Goal: Task Accomplishment & Management: Use online tool/utility

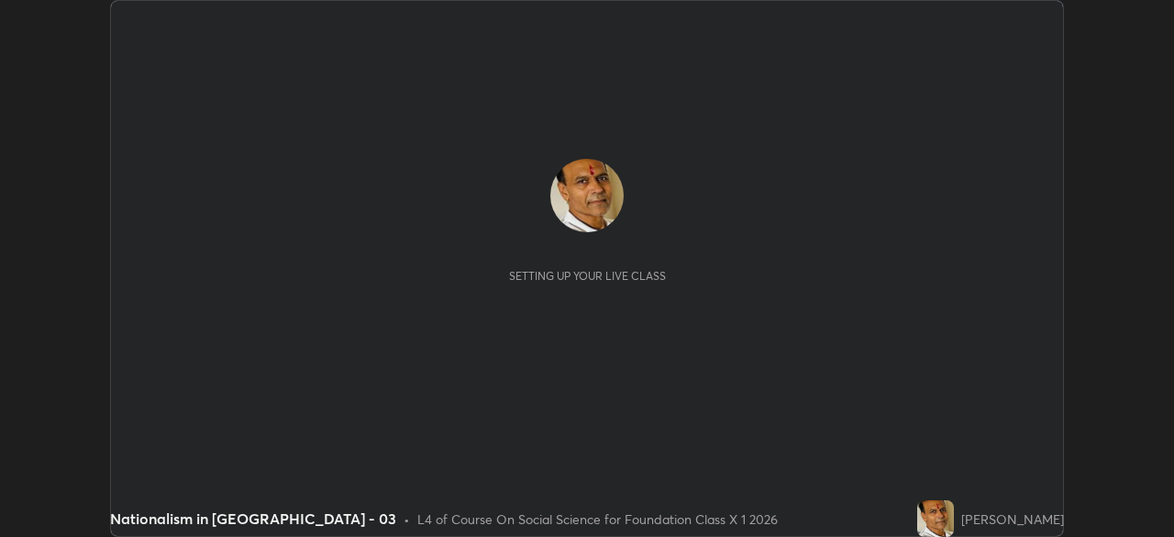
scroll to position [537, 1174]
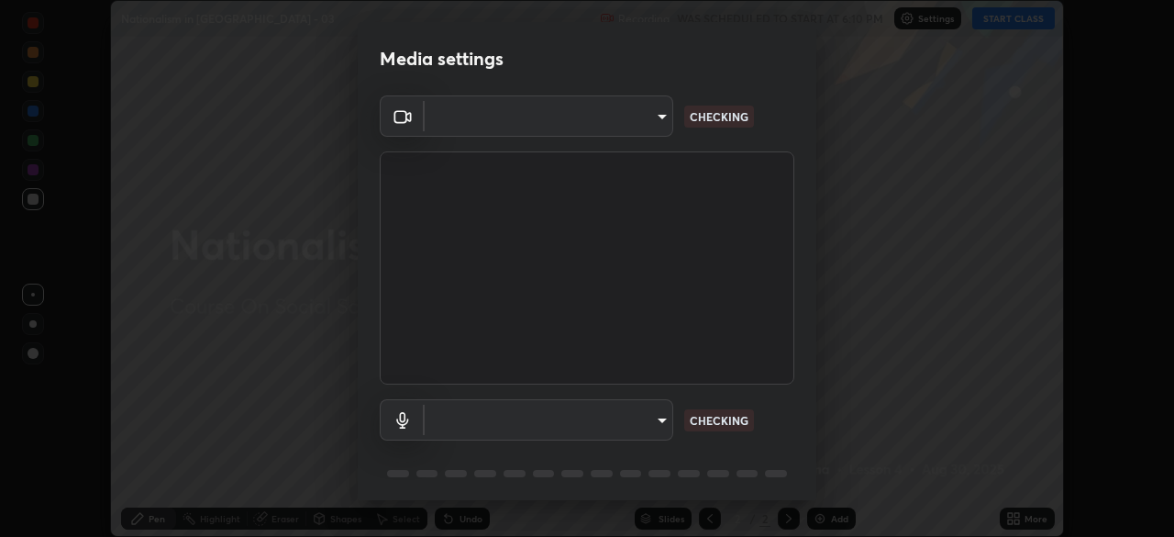
type input "ab575cb34c87f85e5516d662d1ce61e9bdcdf9427f029c366d32db6494063bf2"
type input "ed763d68ec3e2e3c9c4a715b2cda8bbe32e246cc1b8ba6137e6a4bc4c77b2f2c"
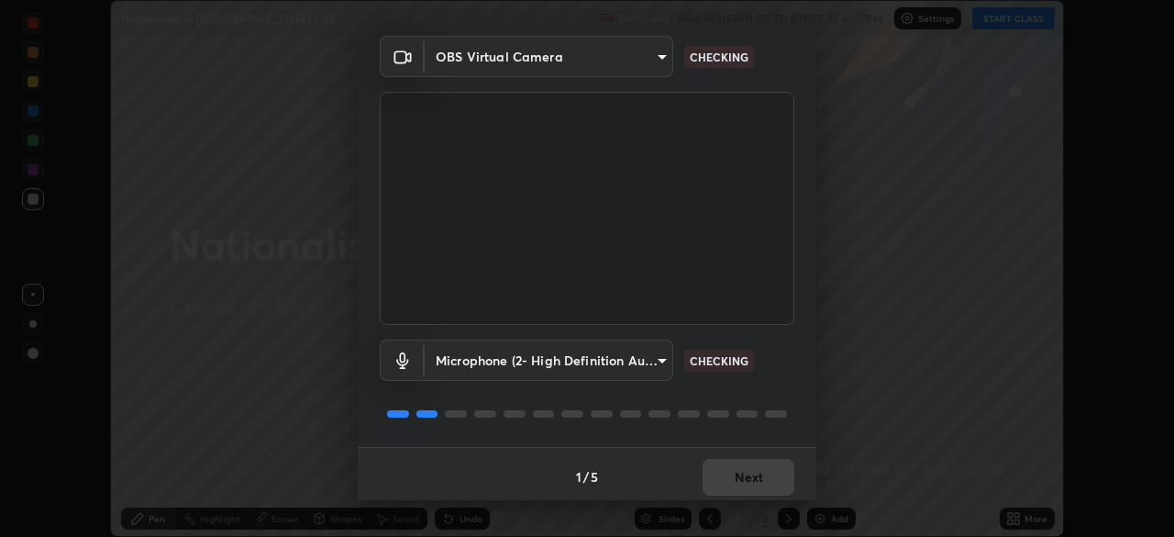
scroll to position [65, 0]
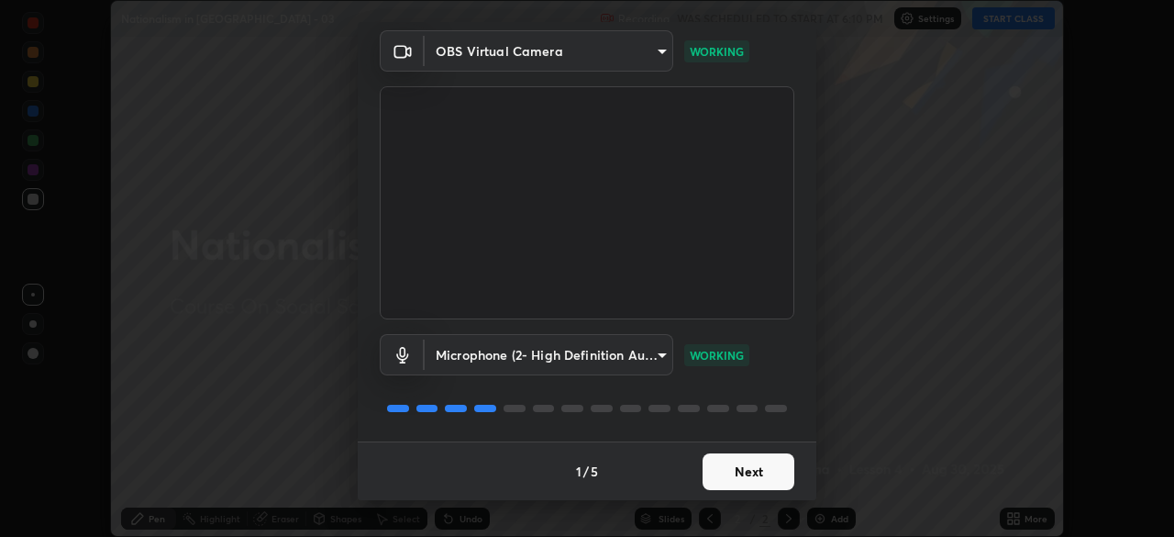
click at [713, 476] on button "Next" at bounding box center [749, 471] width 92 height 37
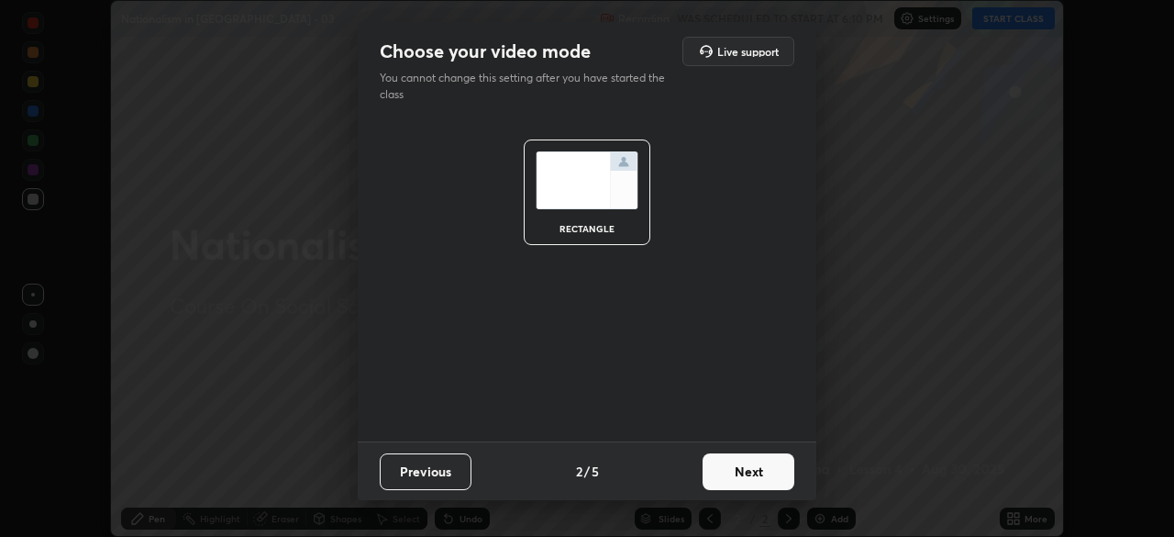
scroll to position [0, 0]
click at [718, 481] on button "Next" at bounding box center [749, 471] width 92 height 37
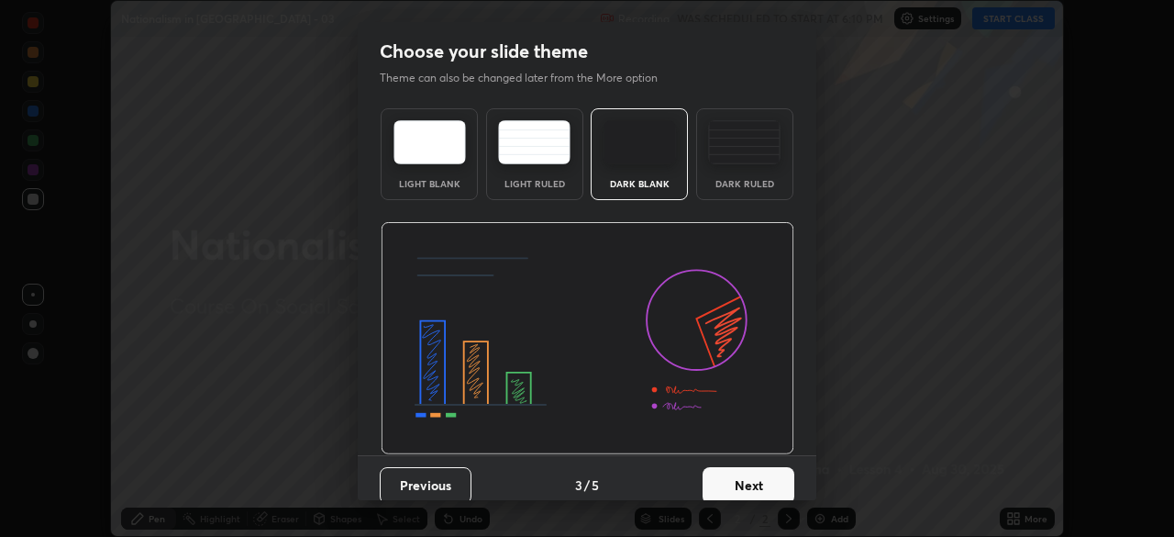
click at [728, 479] on button "Next" at bounding box center [749, 485] width 92 height 37
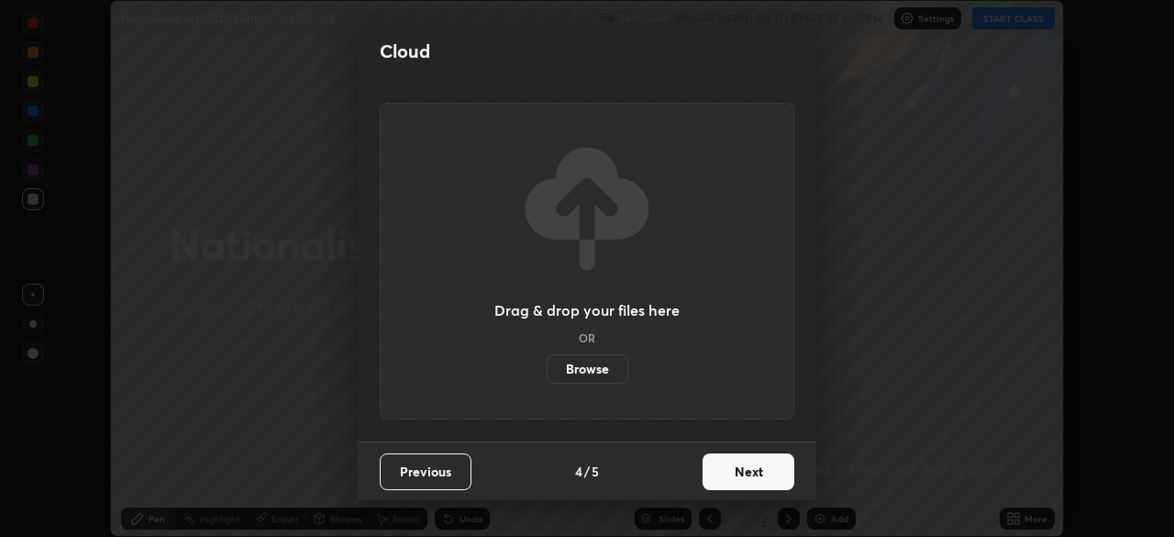
click at [749, 474] on button "Next" at bounding box center [749, 471] width 92 height 37
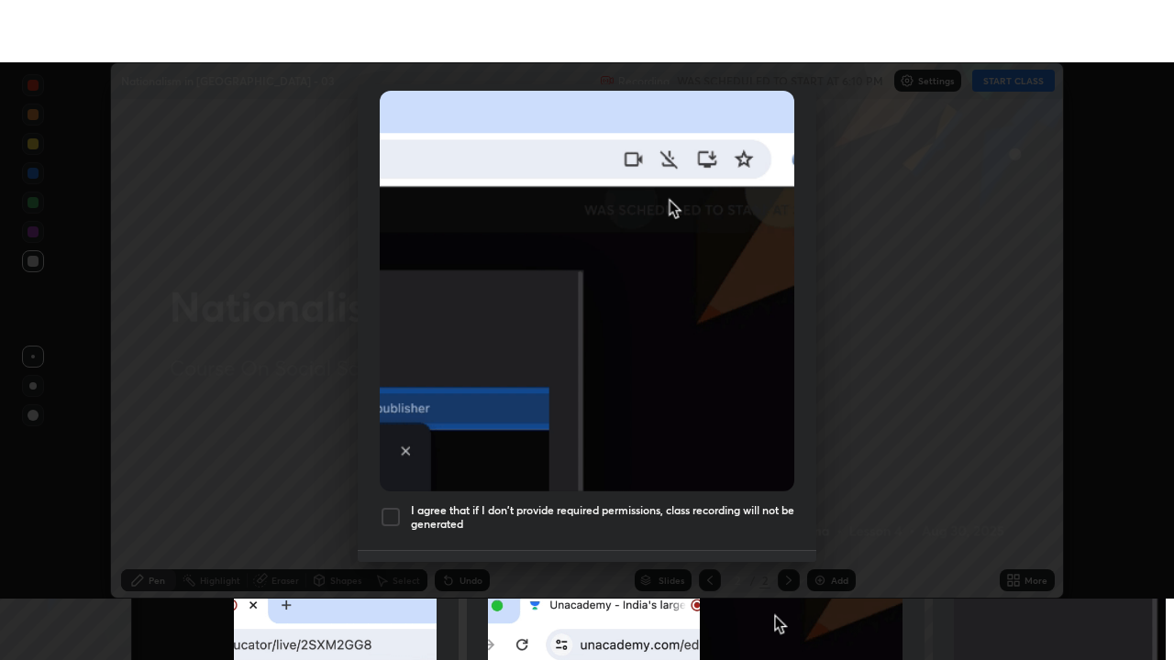
scroll to position [439, 0]
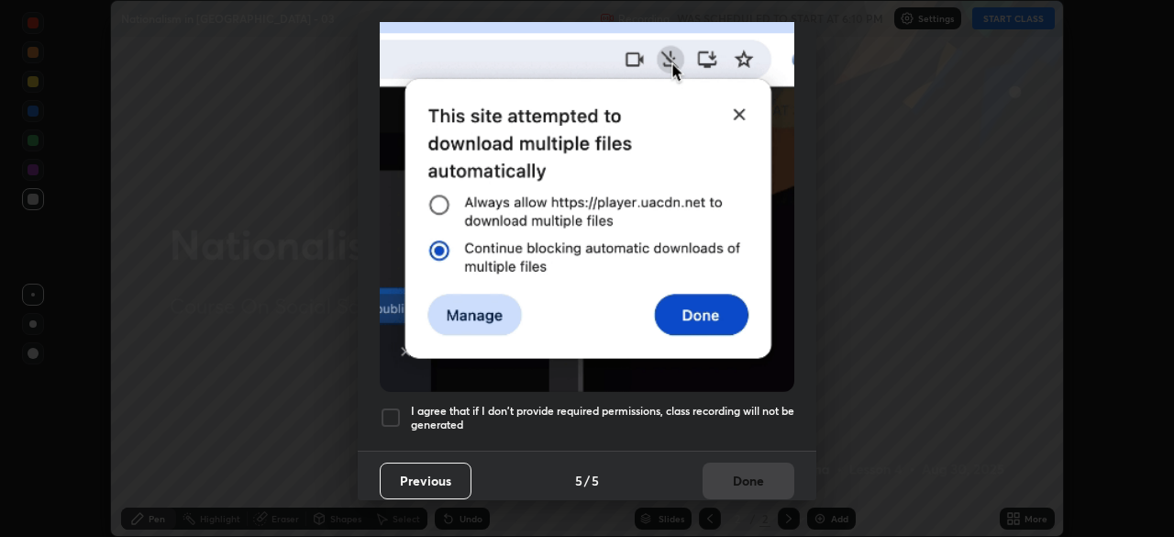
click at [719, 404] on h5 "I agree that if I don't provide required permissions, class recording will not …" at bounding box center [602, 418] width 383 height 28
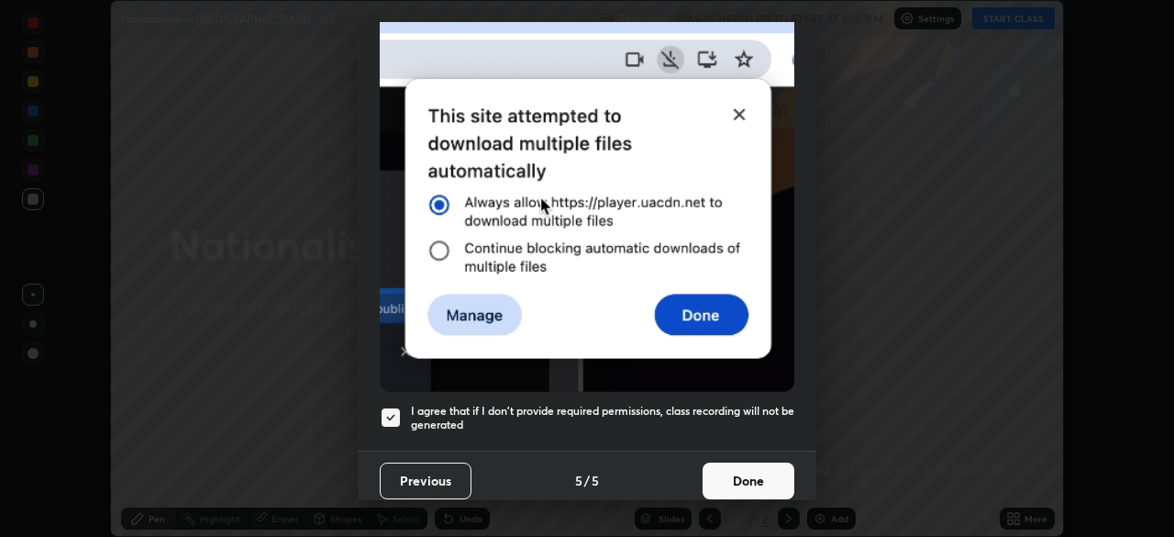
click at [728, 462] on button "Done" at bounding box center [749, 480] width 92 height 37
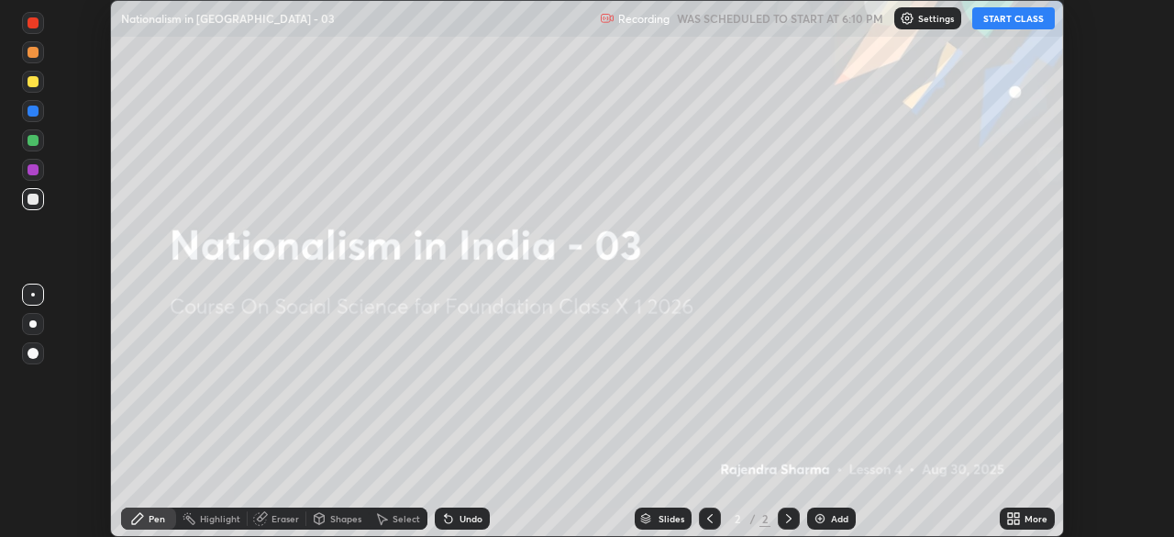
click at [1010, 521] on icon at bounding box center [1010, 521] width 5 height 5
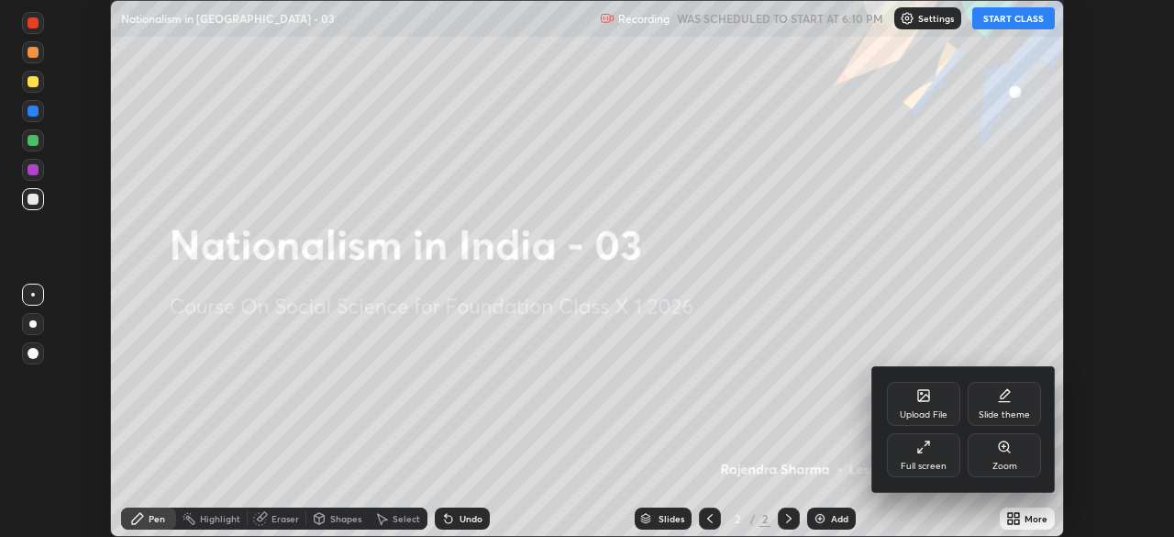
click at [905, 417] on div "Upload File" at bounding box center [924, 414] width 48 height 9
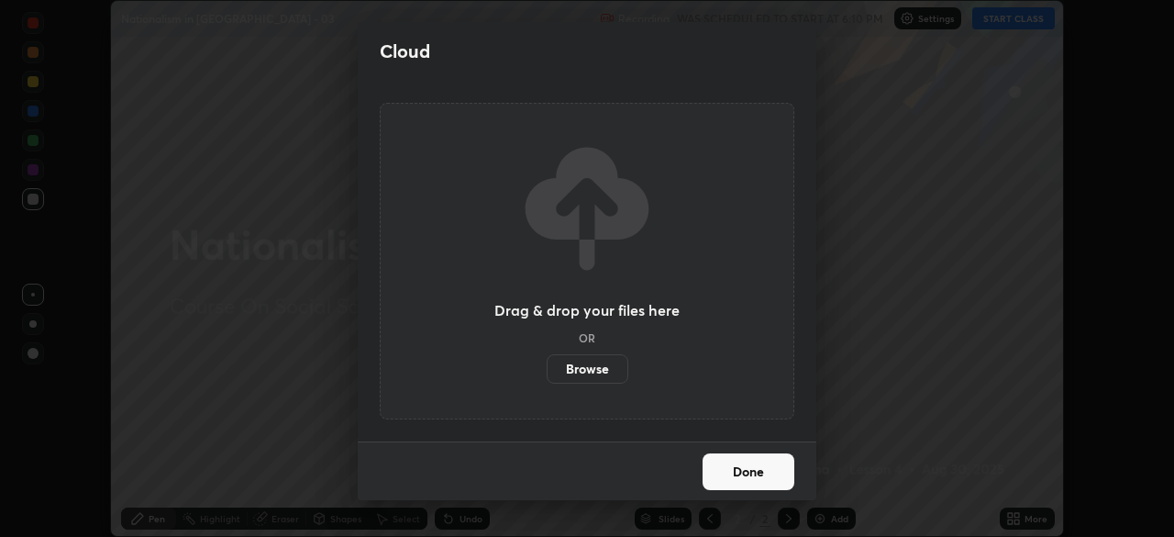
click at [578, 368] on label "Browse" at bounding box center [588, 368] width 82 height 29
click at [547, 368] on input "Browse" at bounding box center [547, 368] width 0 height 29
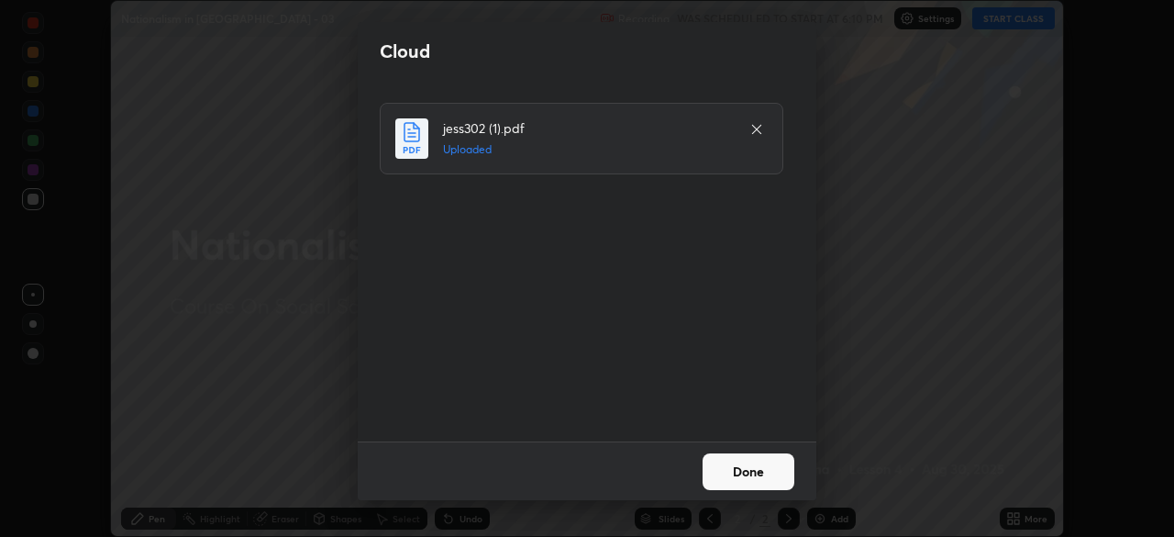
click at [749, 470] on button "Done" at bounding box center [749, 471] width 92 height 37
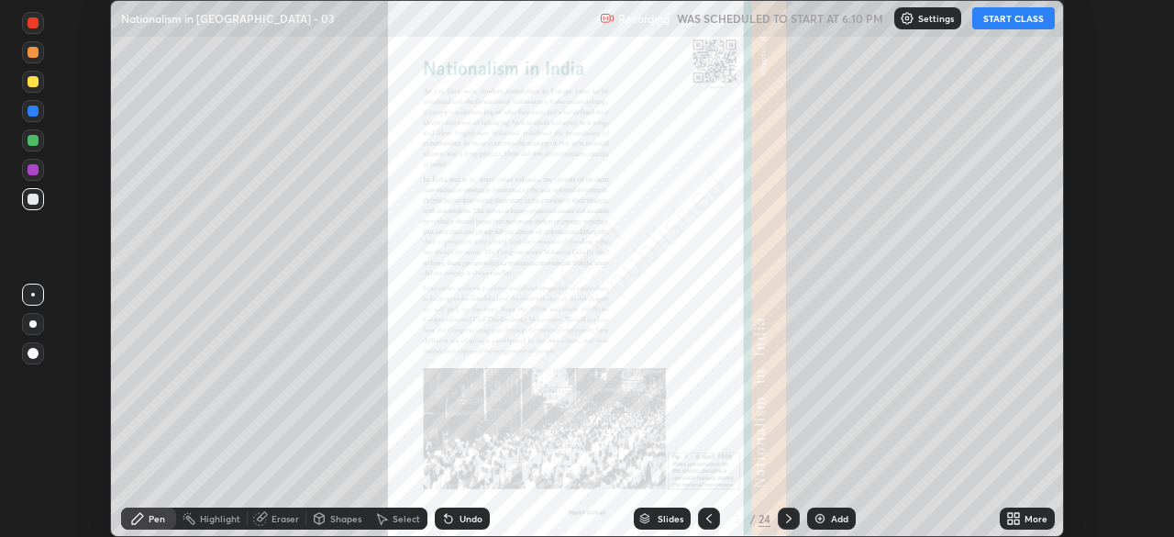
click at [1010, 515] on icon at bounding box center [1010, 515] width 5 height 5
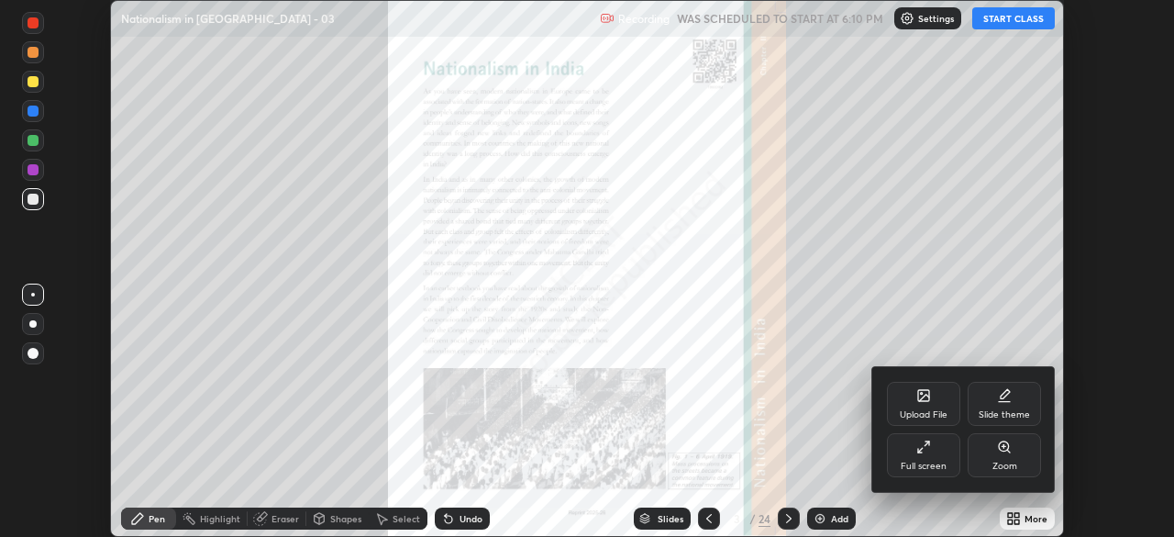
click at [938, 459] on div "Full screen" at bounding box center [923, 455] width 73 height 44
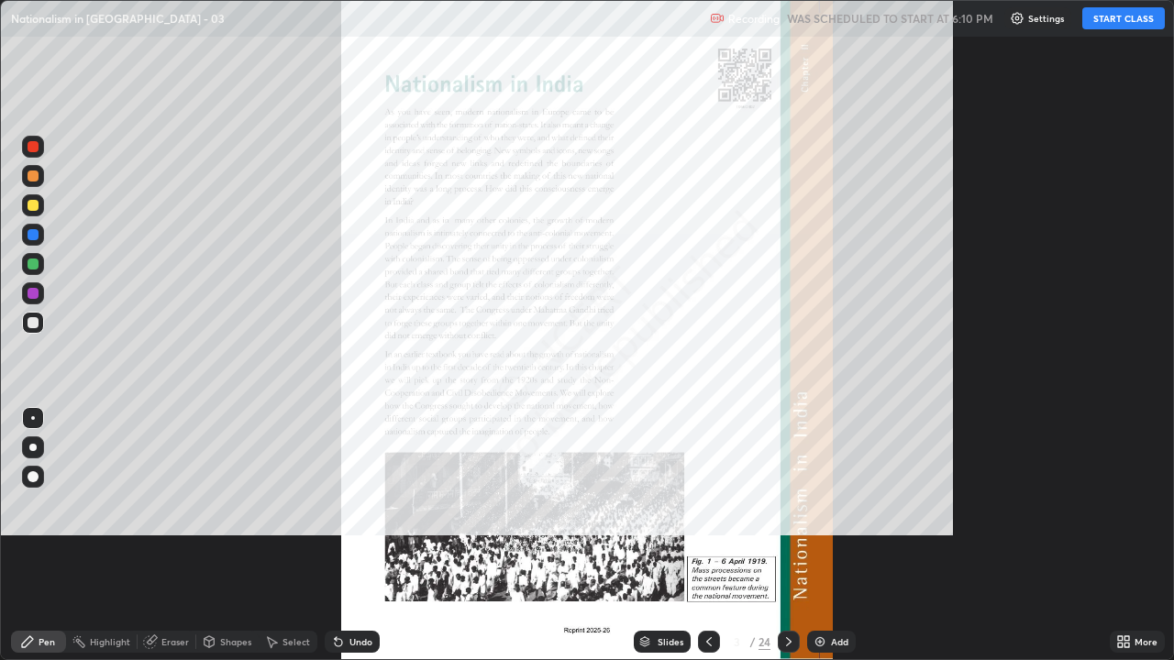
scroll to position [660, 1174]
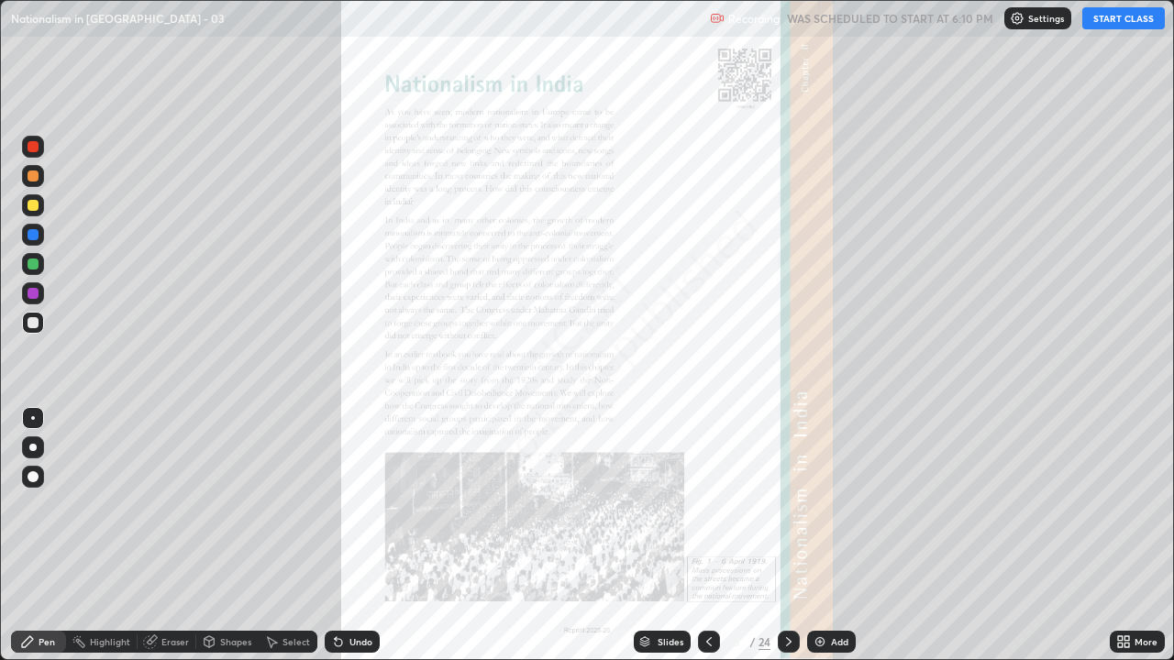
click at [1104, 22] on button "START CLASS" at bounding box center [1123, 18] width 83 height 22
click at [1145, 536] on div "More" at bounding box center [1146, 642] width 23 height 9
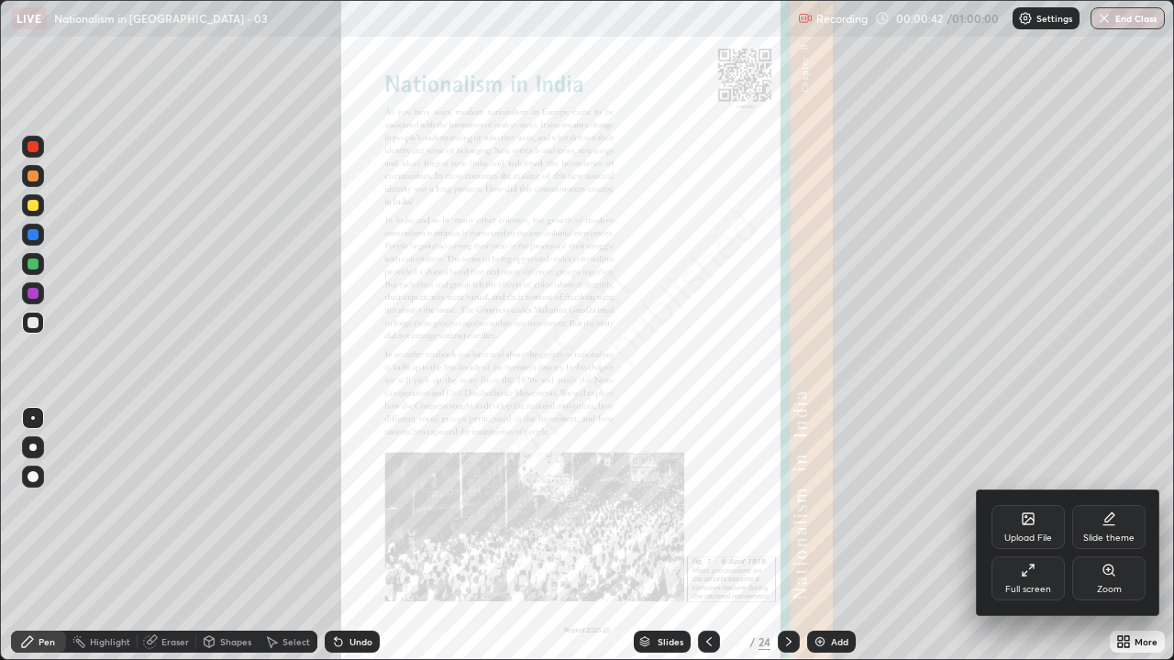
click at [1104, 536] on icon at bounding box center [1109, 570] width 15 height 15
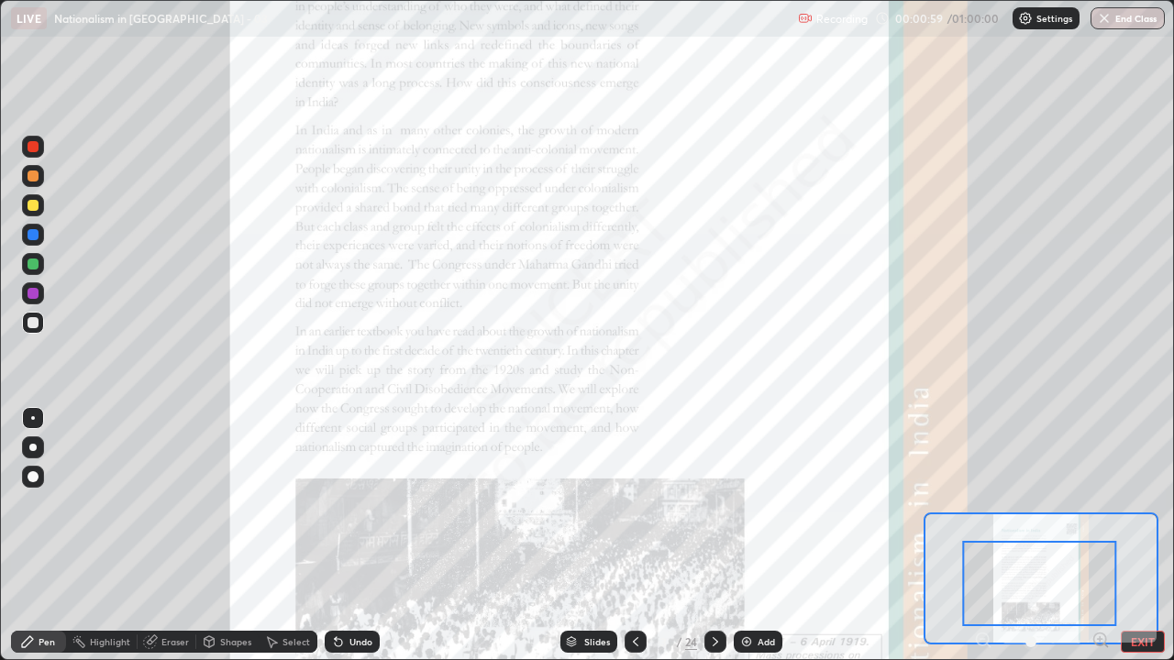
click at [1035, 536] on div at bounding box center [1040, 583] width 154 height 85
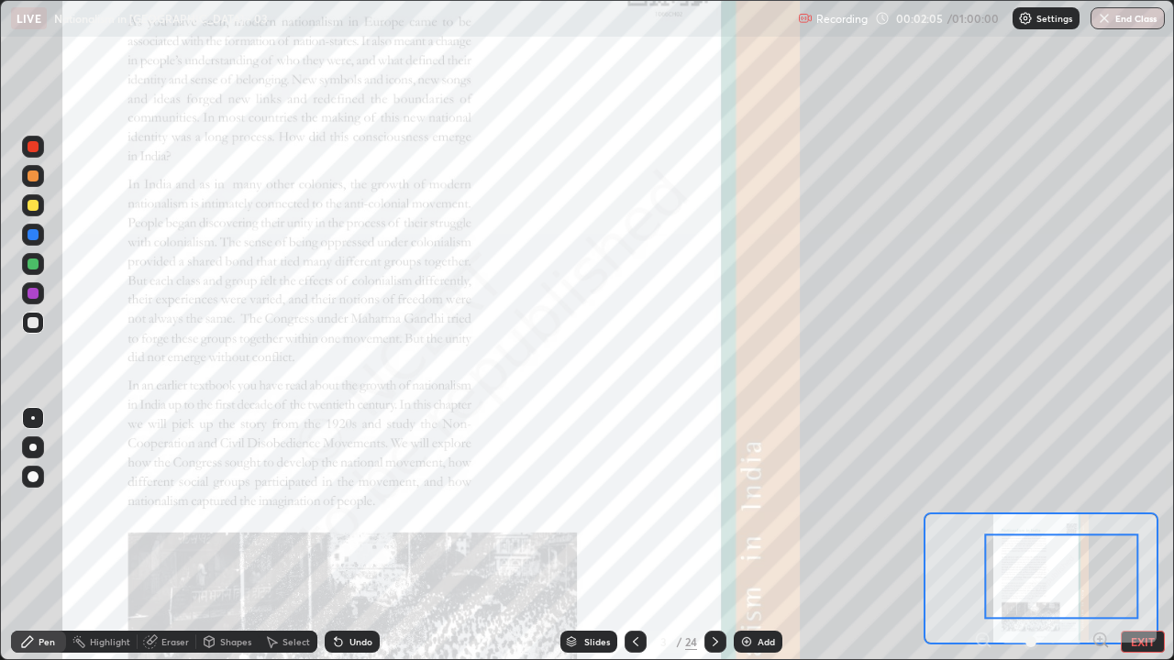
click at [48, 536] on div "Pen" at bounding box center [47, 642] width 17 height 9
click at [32, 149] on div at bounding box center [33, 146] width 11 height 11
click at [1099, 536] on icon at bounding box center [1100, 639] width 5 height 0
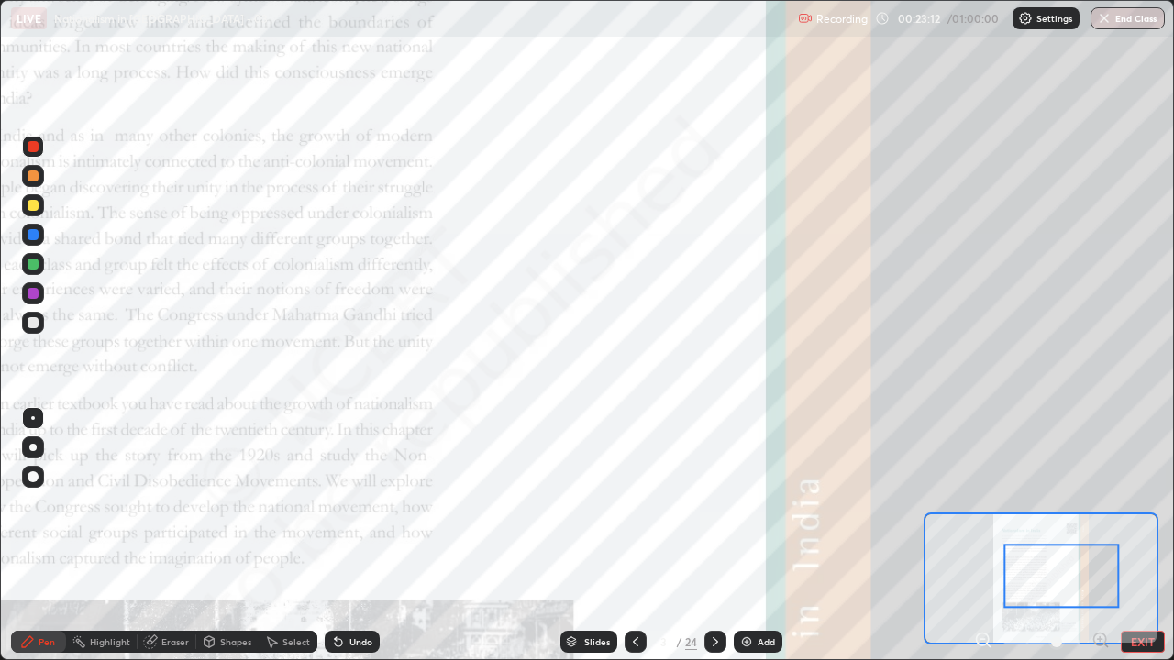
click at [1097, 536] on icon at bounding box center [1101, 640] width 18 height 18
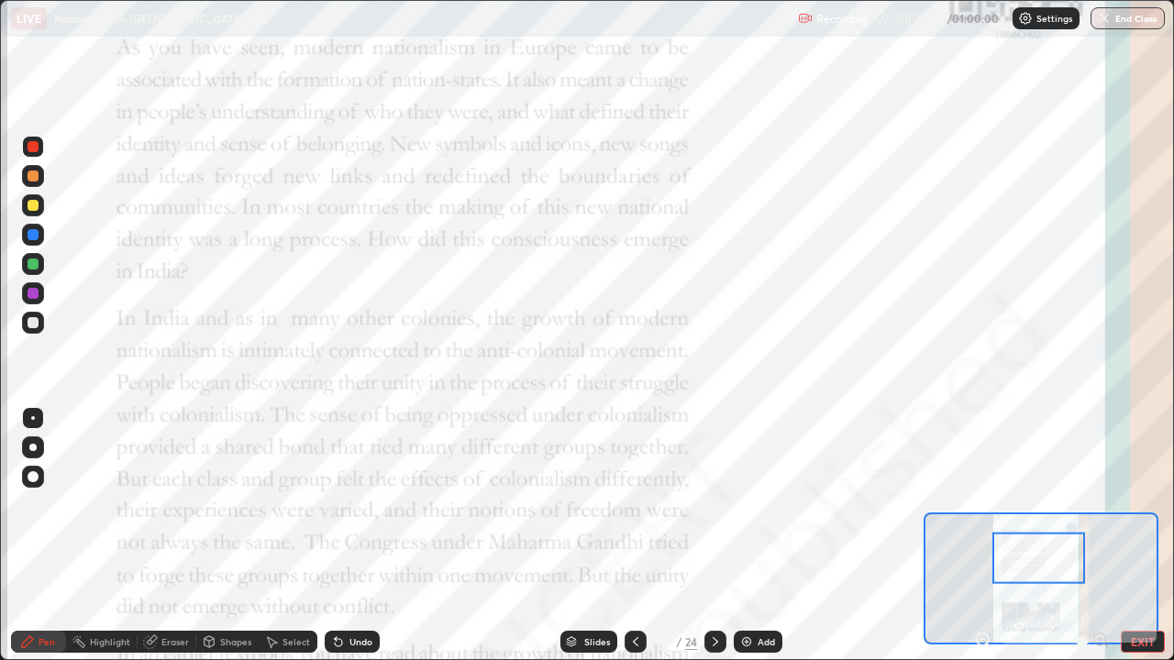
click at [718, 536] on icon at bounding box center [715, 642] width 15 height 15
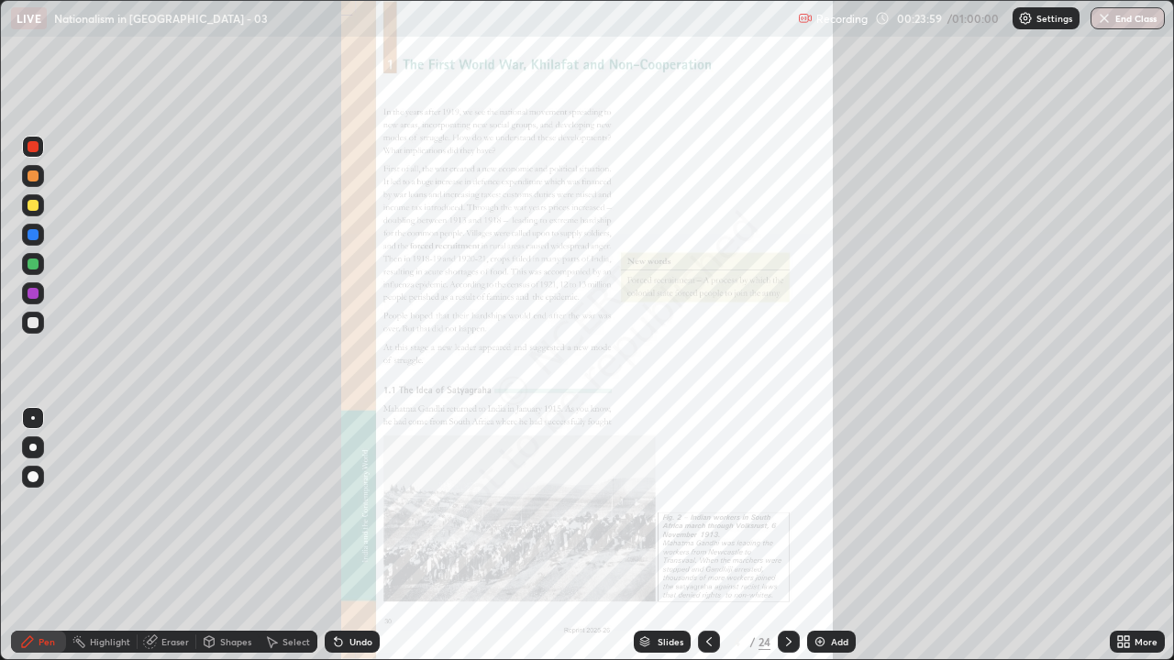
click at [706, 536] on icon at bounding box center [709, 642] width 15 height 15
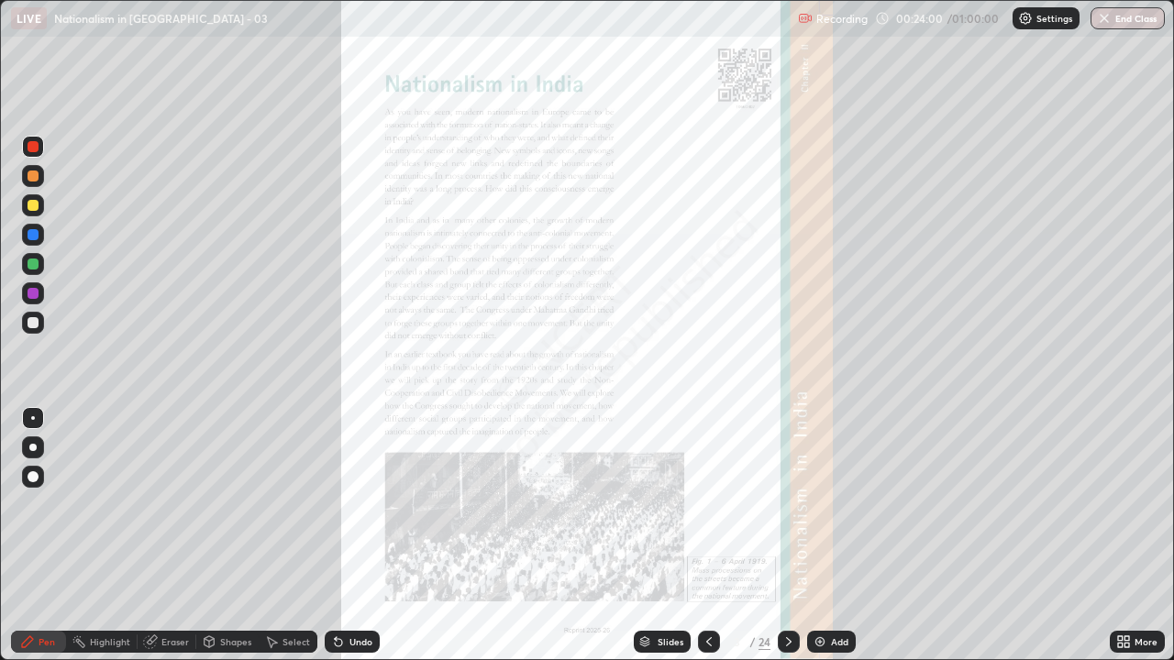
click at [787, 536] on icon at bounding box center [789, 642] width 15 height 15
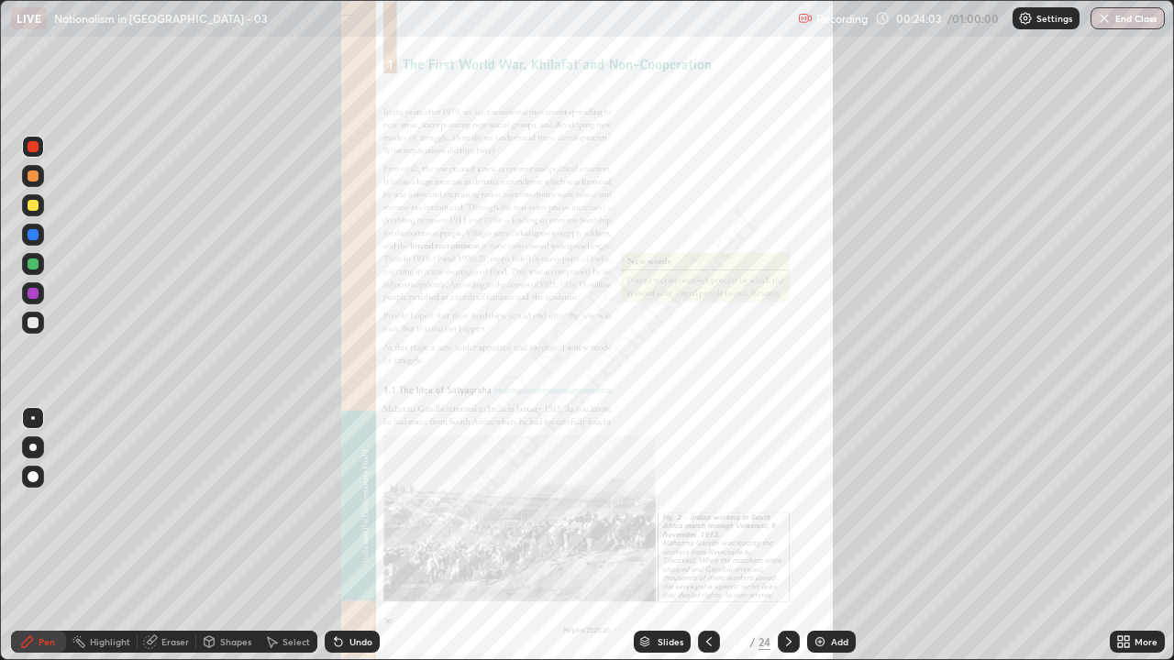
click at [789, 536] on icon at bounding box center [789, 642] width 15 height 15
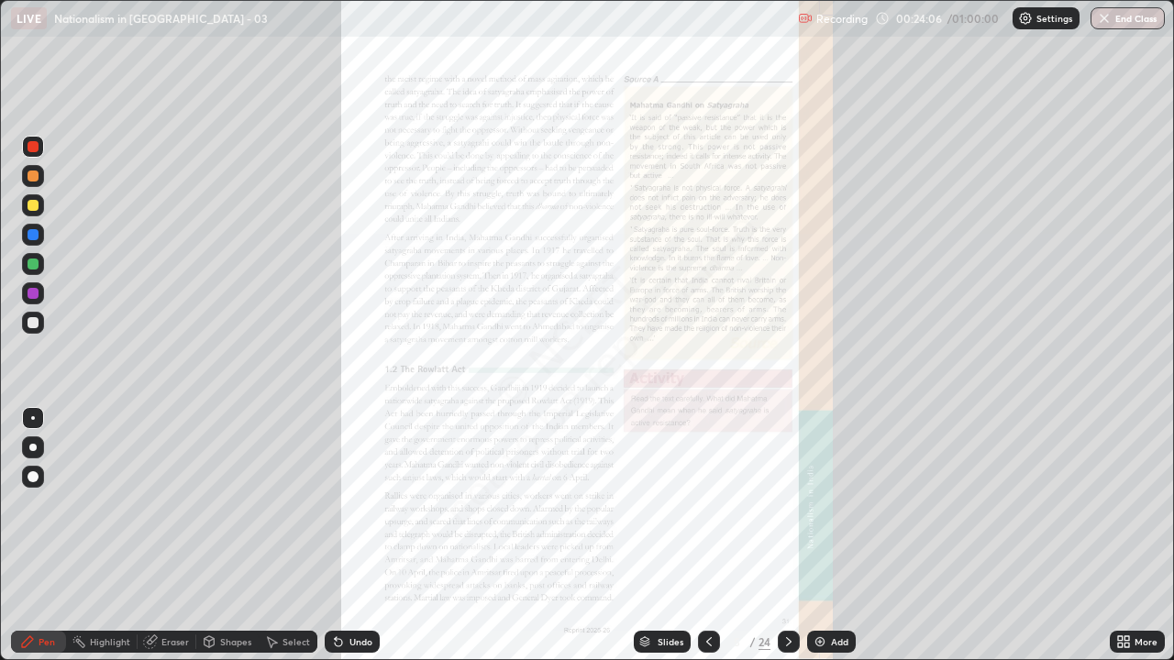
click at [789, 536] on icon at bounding box center [789, 642] width 15 height 15
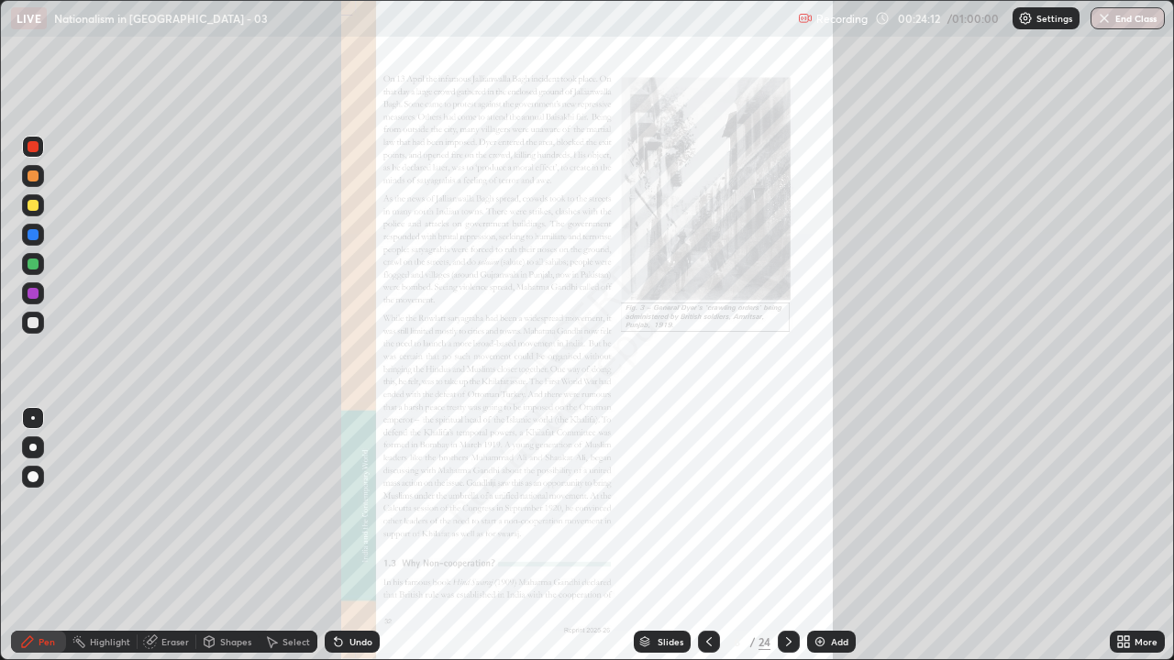
click at [784, 536] on icon at bounding box center [789, 642] width 15 height 15
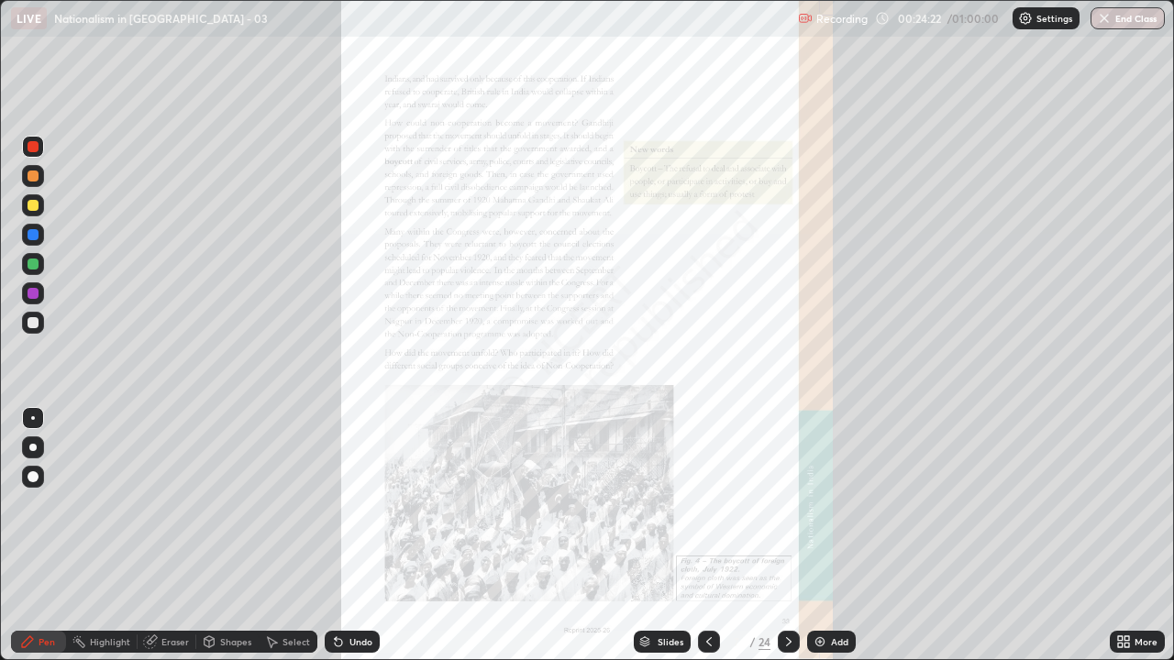
click at [786, 536] on icon at bounding box center [789, 642] width 15 height 15
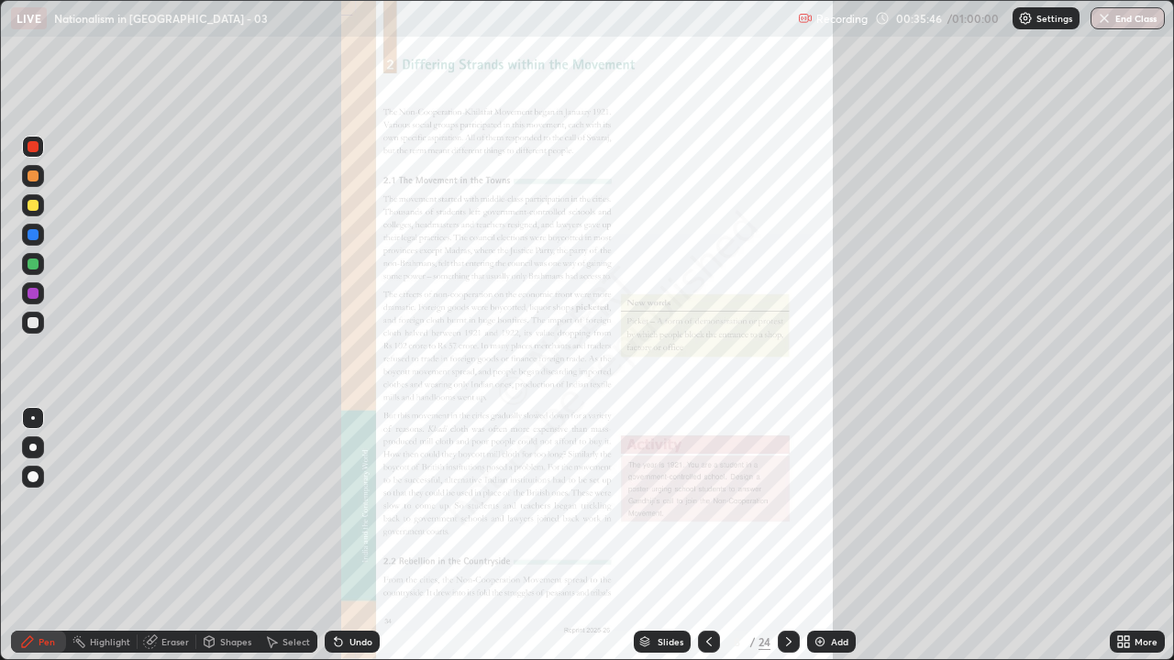
click at [787, 536] on icon at bounding box center [789, 642] width 15 height 15
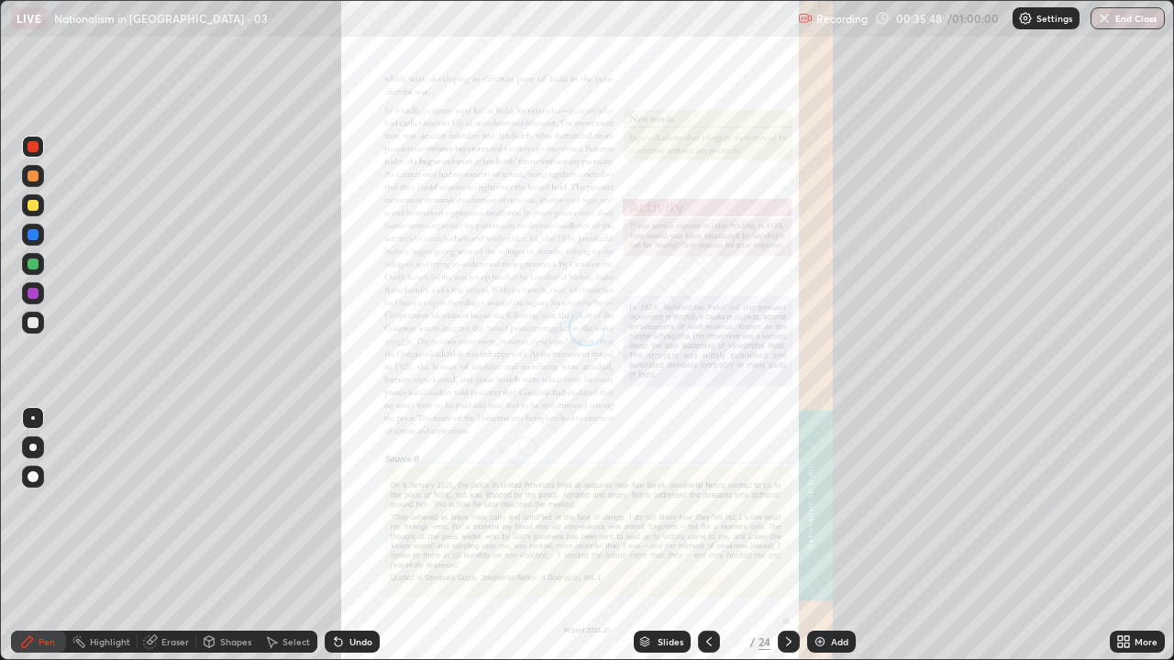
click at [787, 536] on icon at bounding box center [789, 642] width 15 height 15
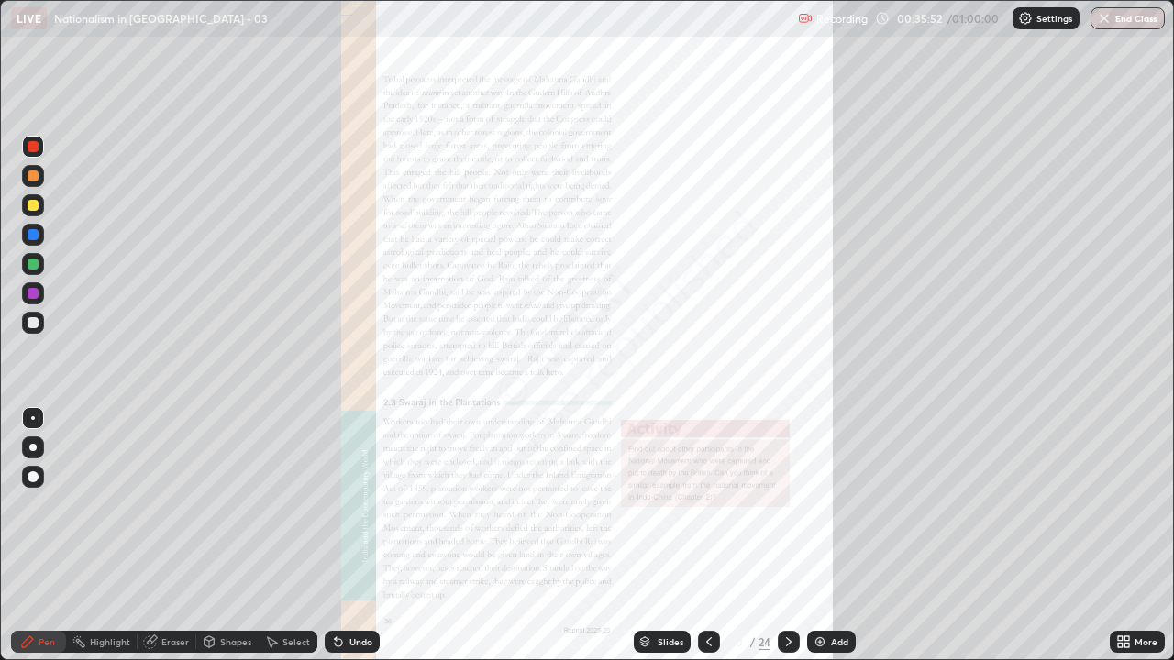
click at [788, 536] on icon at bounding box center [789, 642] width 15 height 15
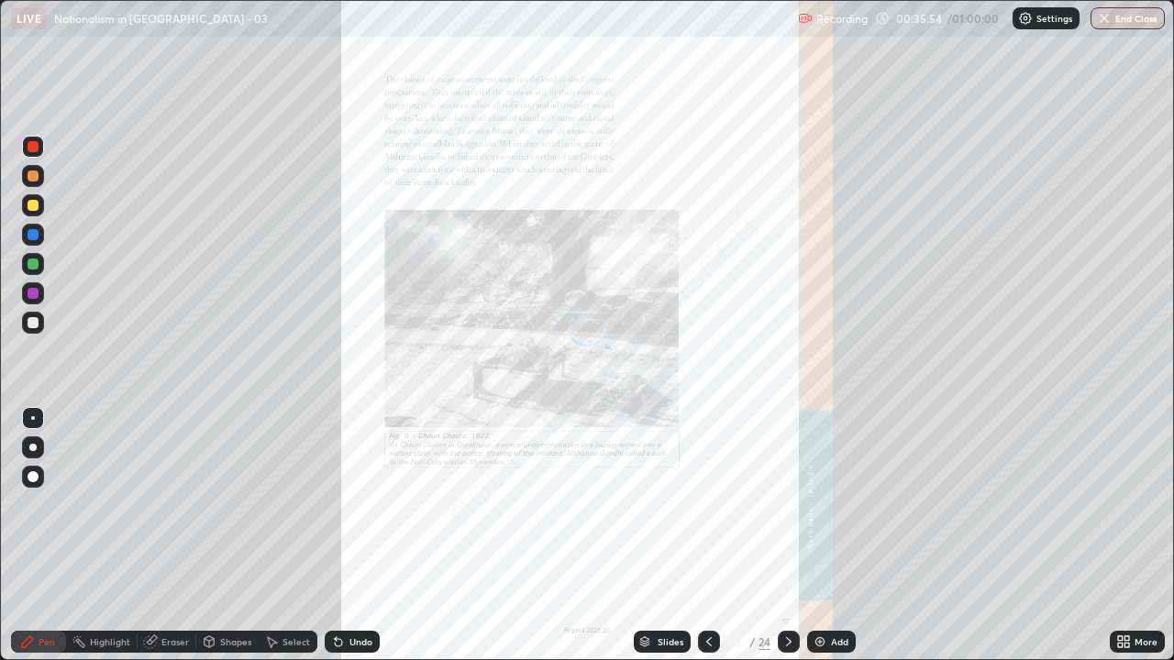
click at [787, 536] on icon at bounding box center [789, 642] width 15 height 15
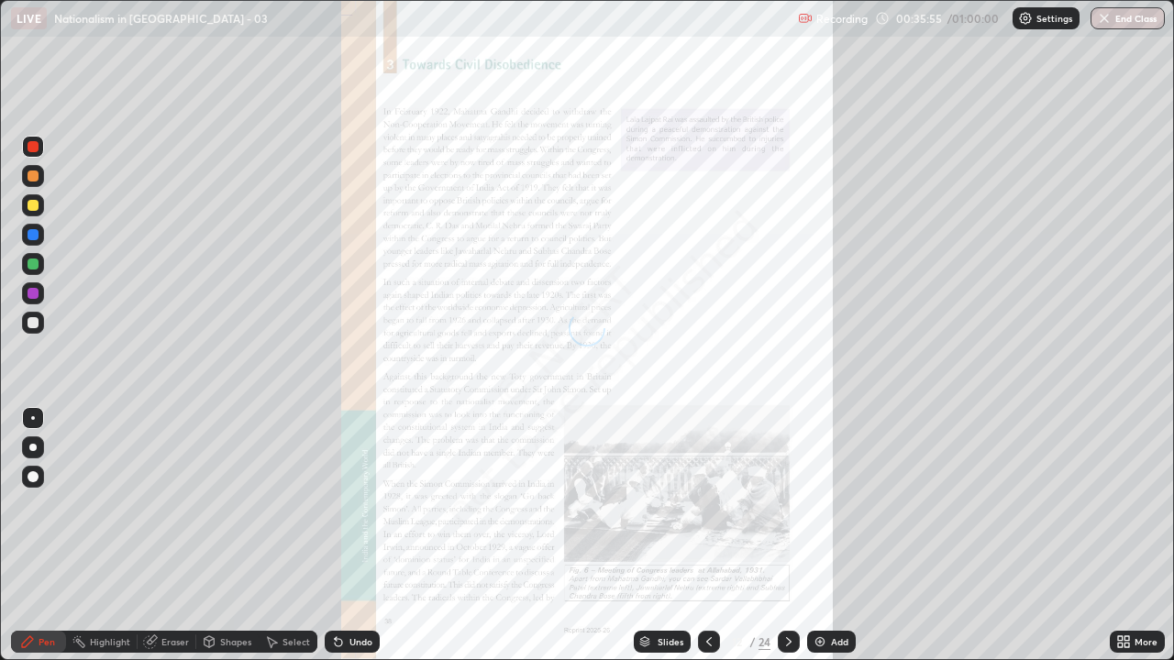
click at [787, 536] on icon at bounding box center [789, 642] width 15 height 15
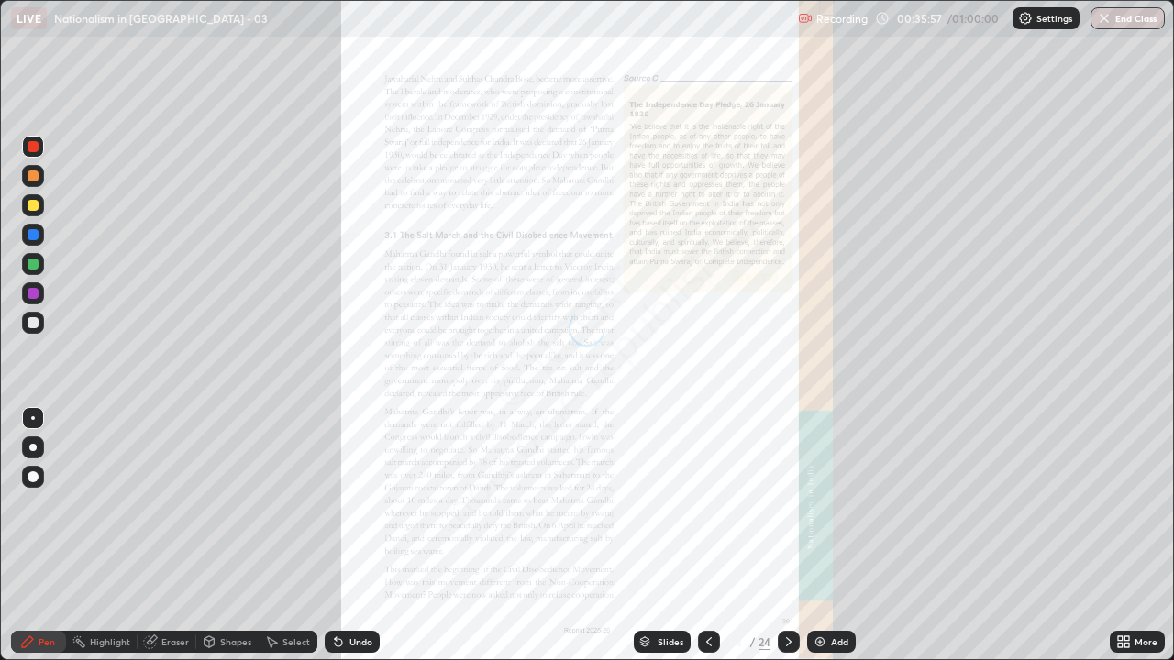
click at [787, 536] on icon at bounding box center [789, 642] width 15 height 15
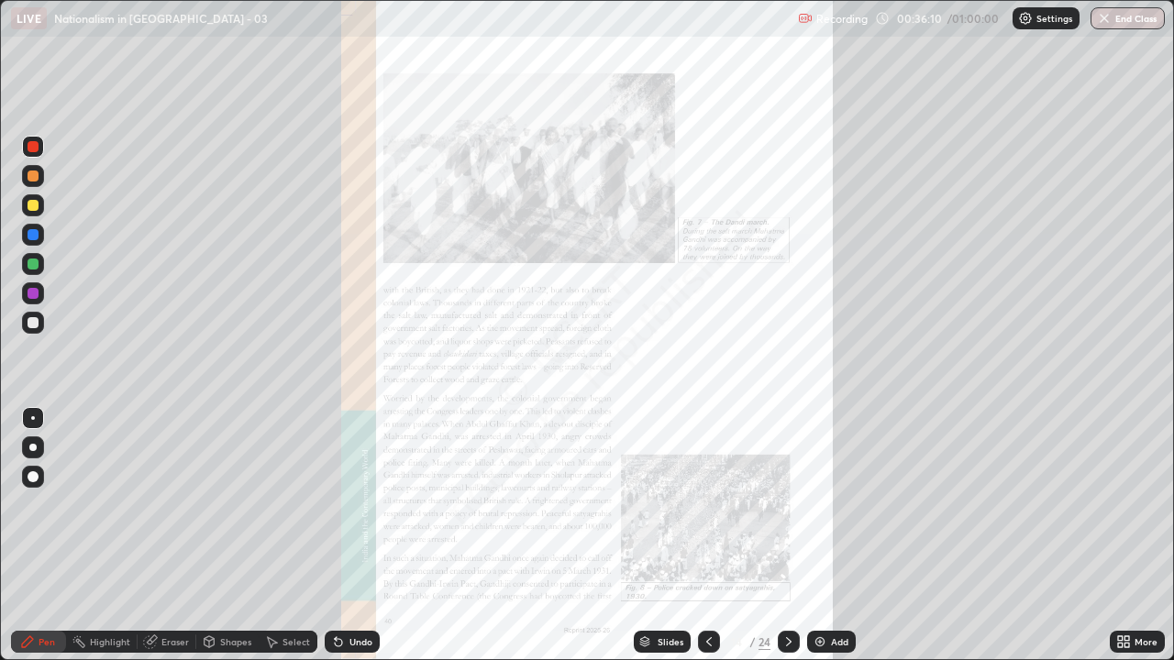
click at [705, 536] on icon at bounding box center [709, 642] width 15 height 15
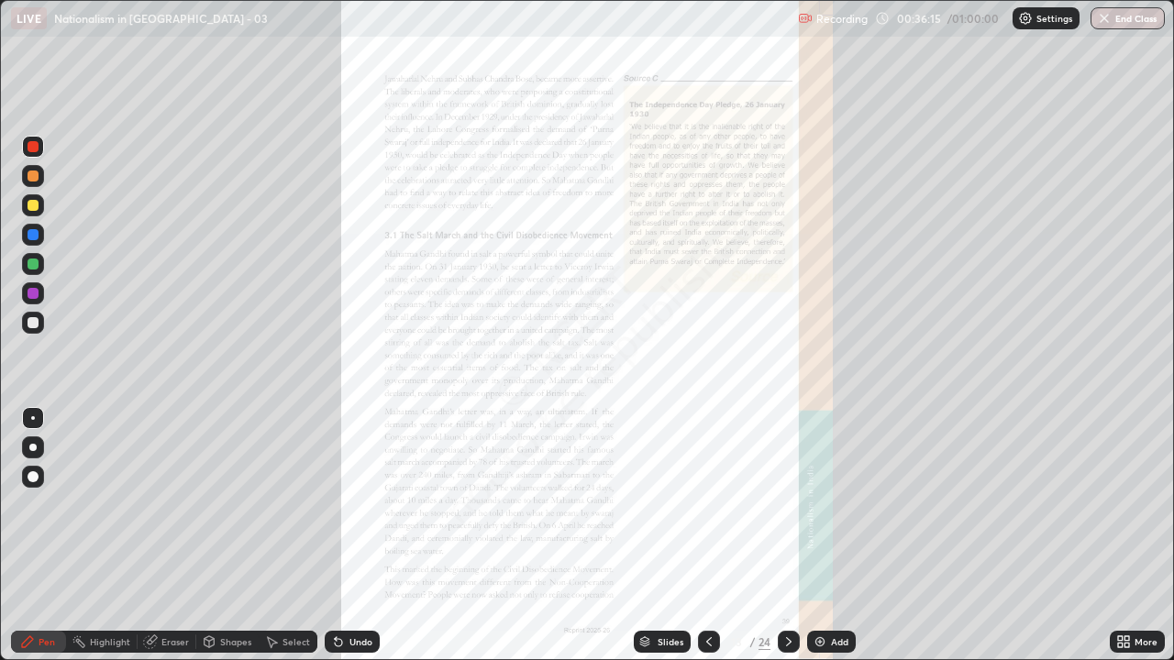
click at [705, 536] on icon at bounding box center [709, 642] width 15 height 15
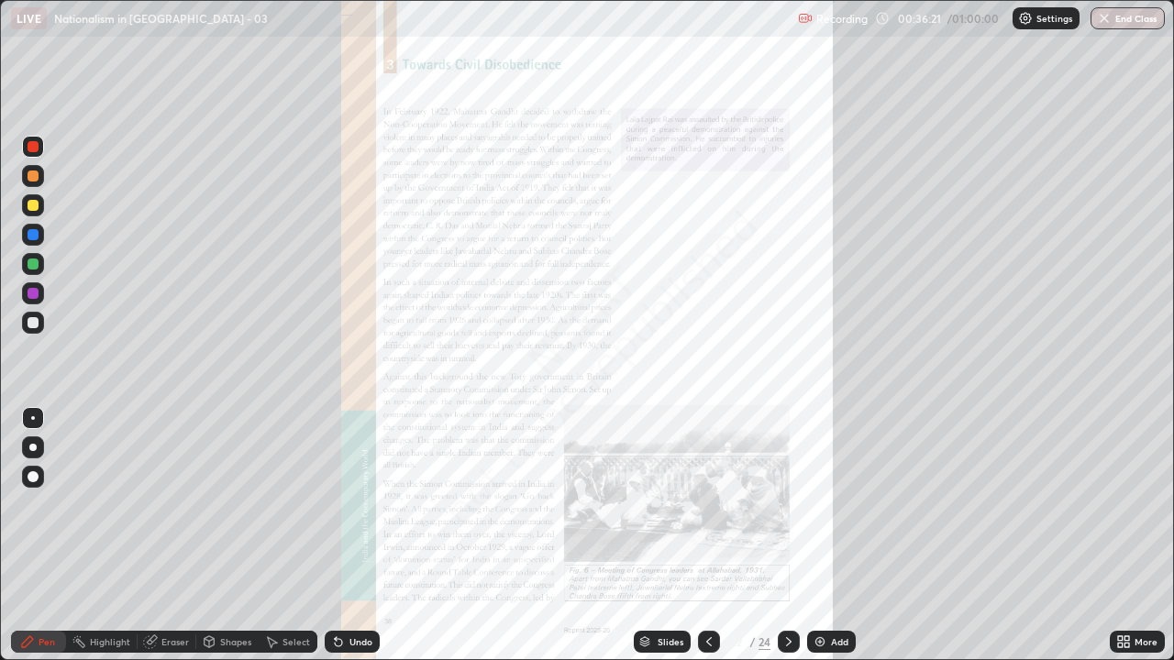
click at [1120, 536] on icon at bounding box center [1120, 639] width 5 height 5
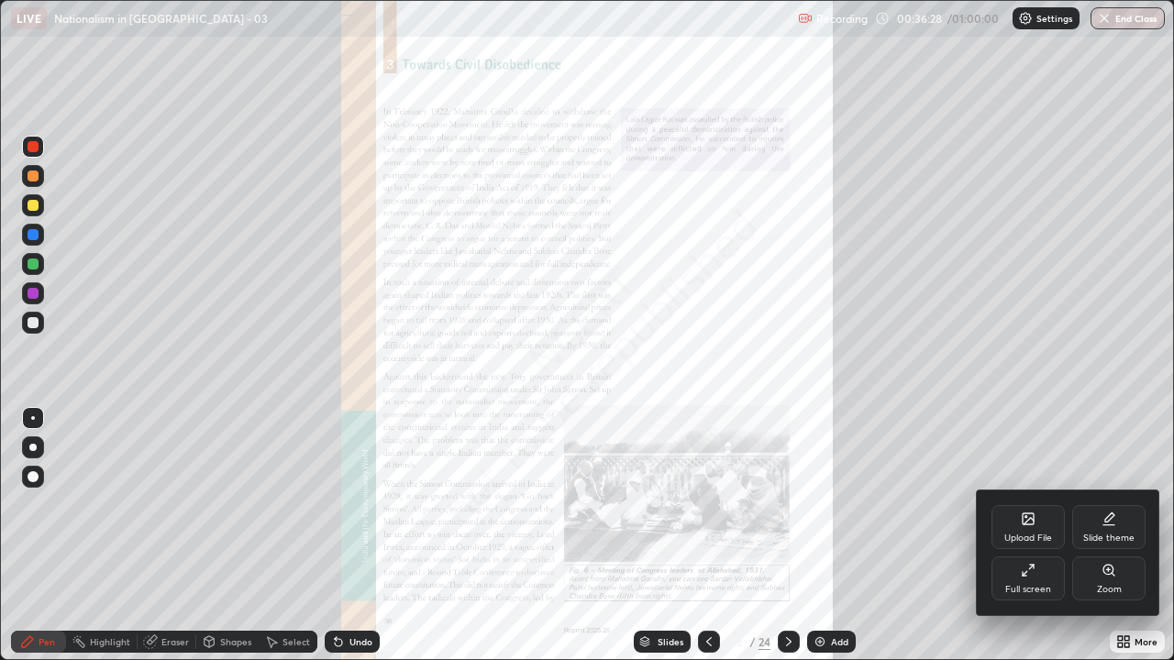
click at [1106, 536] on div "Zoom" at bounding box center [1108, 579] width 73 height 44
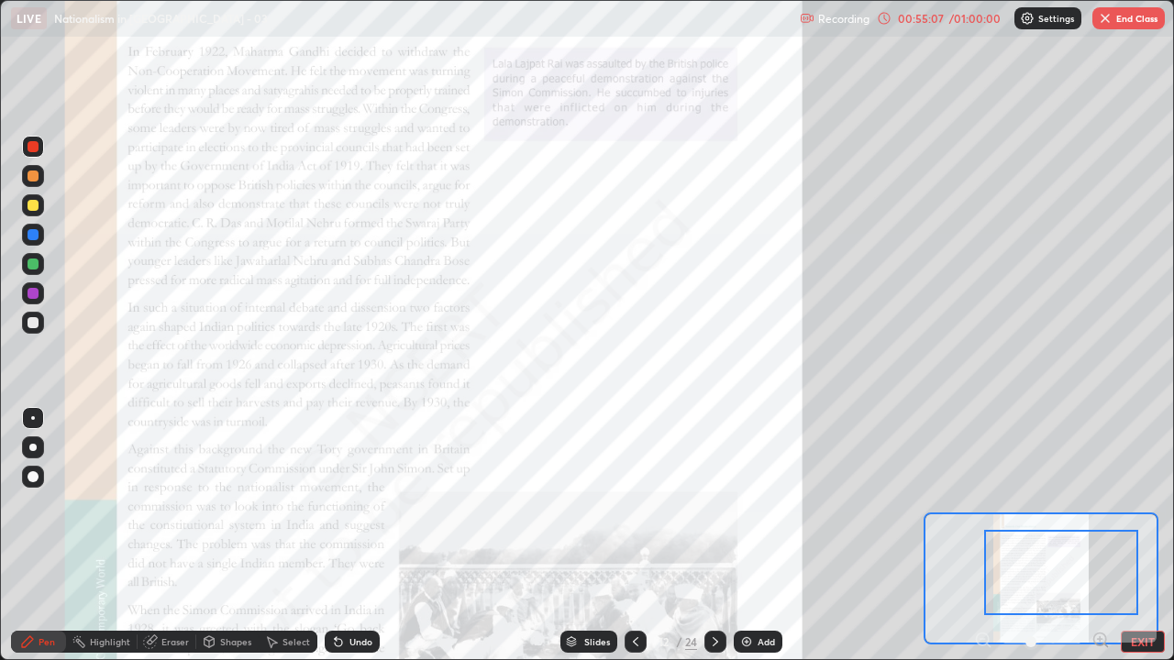
click at [713, 536] on icon at bounding box center [715, 642] width 15 height 15
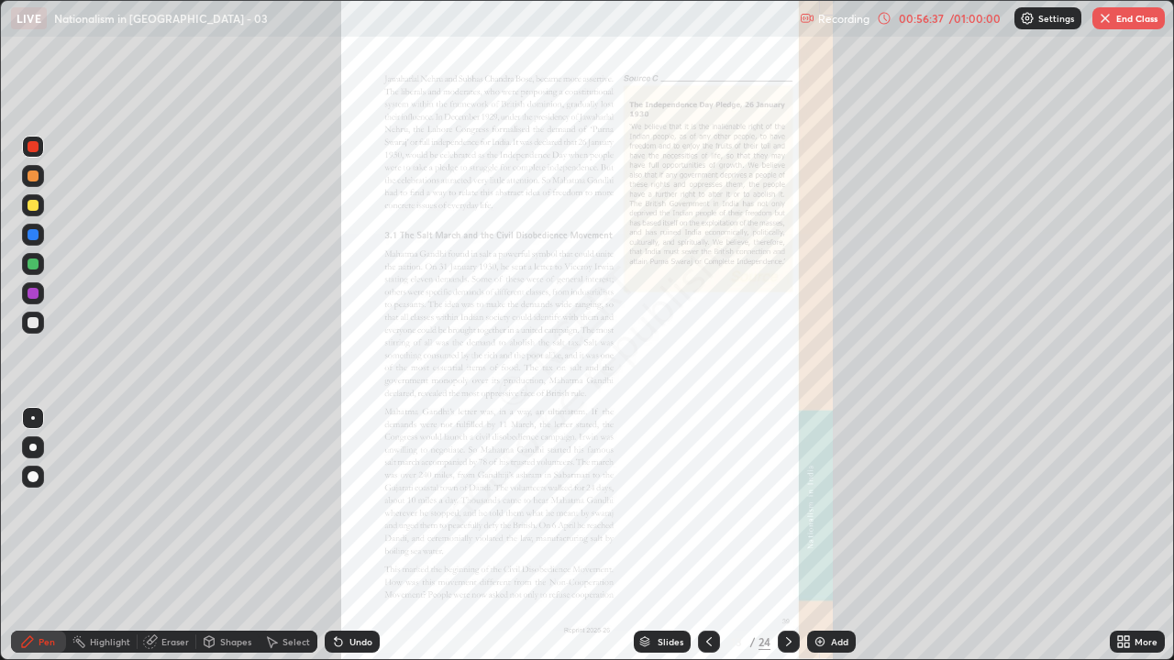
click at [170, 536] on div "Eraser" at bounding box center [175, 642] width 28 height 9
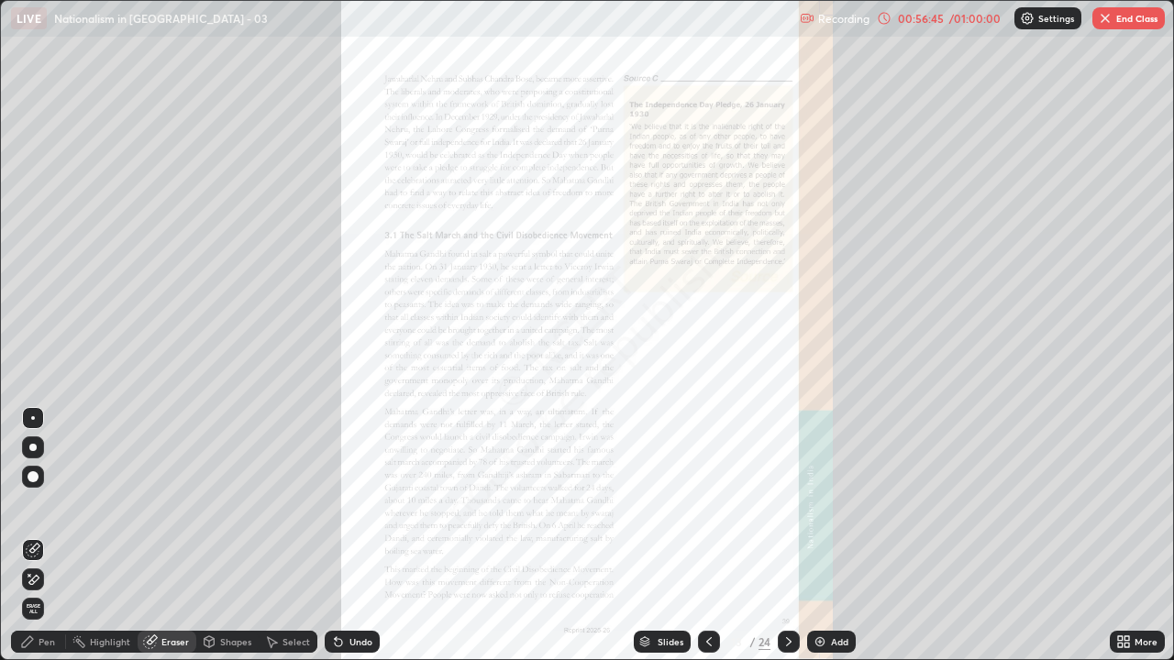
click at [51, 536] on div "Pen" at bounding box center [47, 642] width 17 height 9
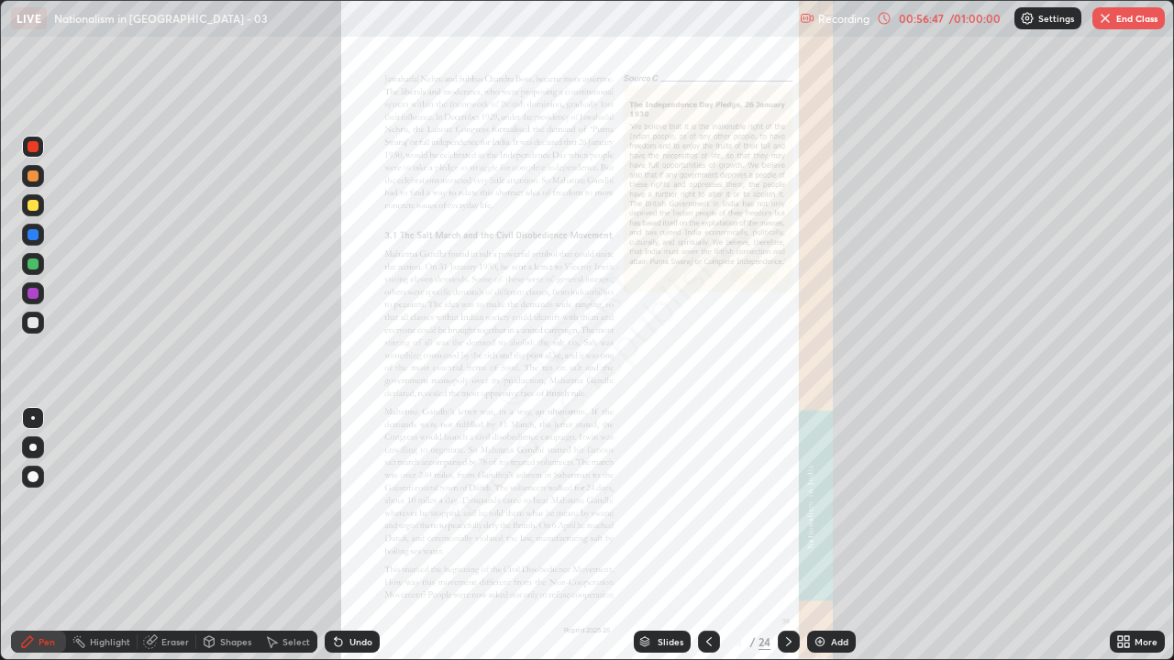
click at [39, 150] on div at bounding box center [33, 147] width 22 height 22
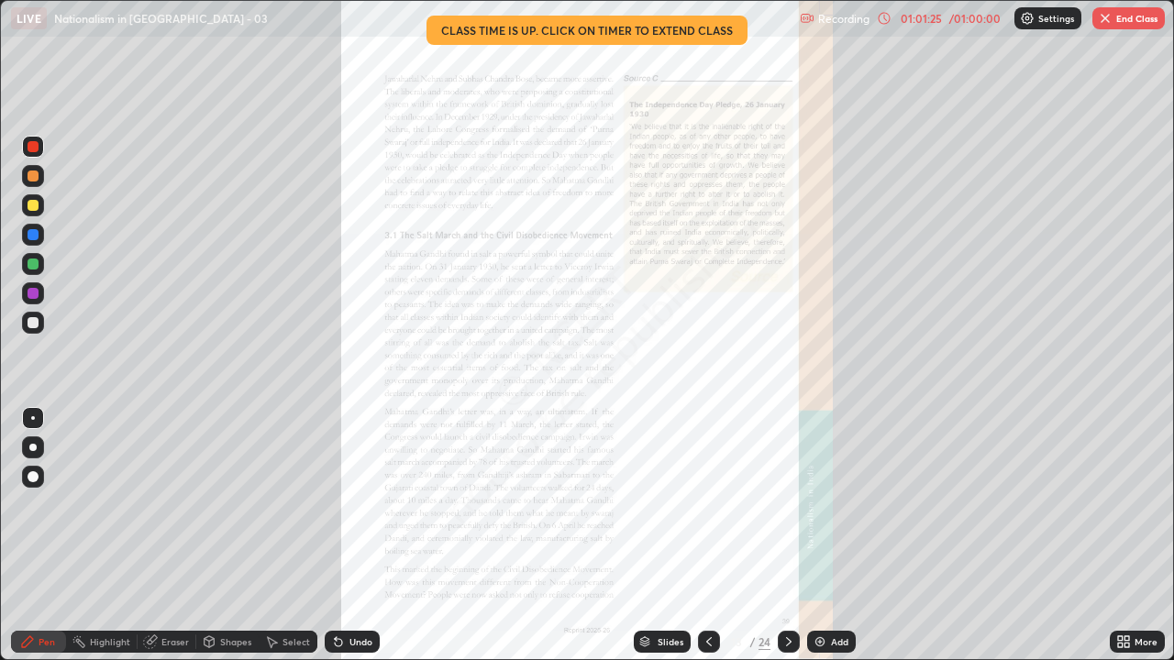
click at [1128, 24] on button "End Class" at bounding box center [1129, 18] width 72 height 22
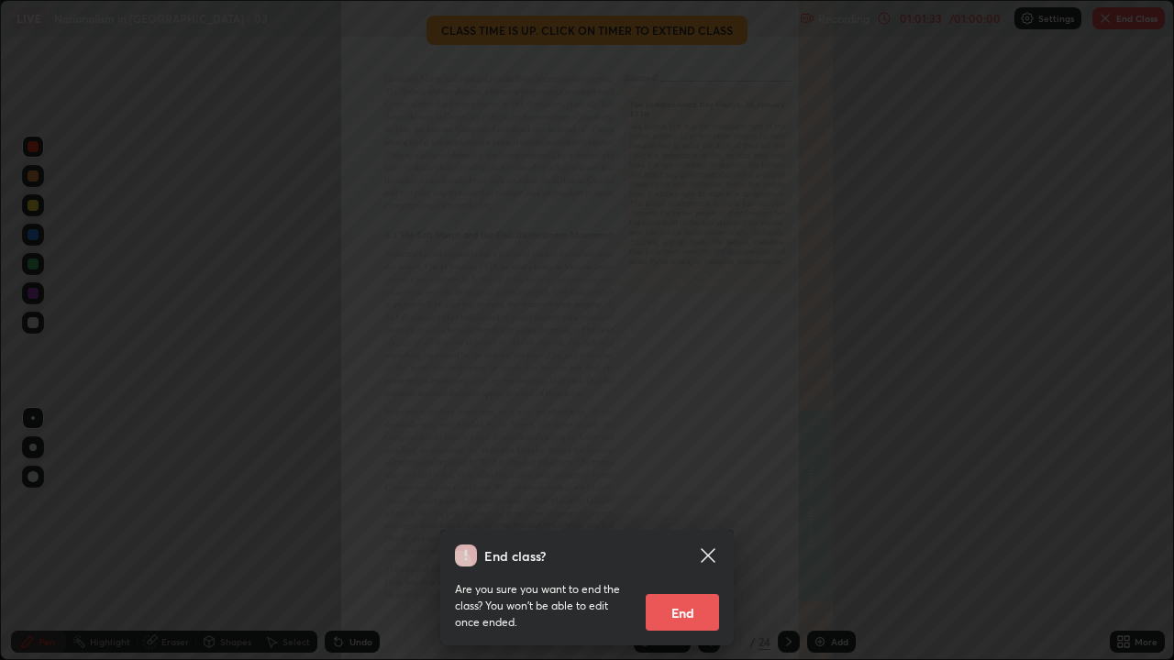
click at [686, 536] on button "End" at bounding box center [682, 612] width 73 height 37
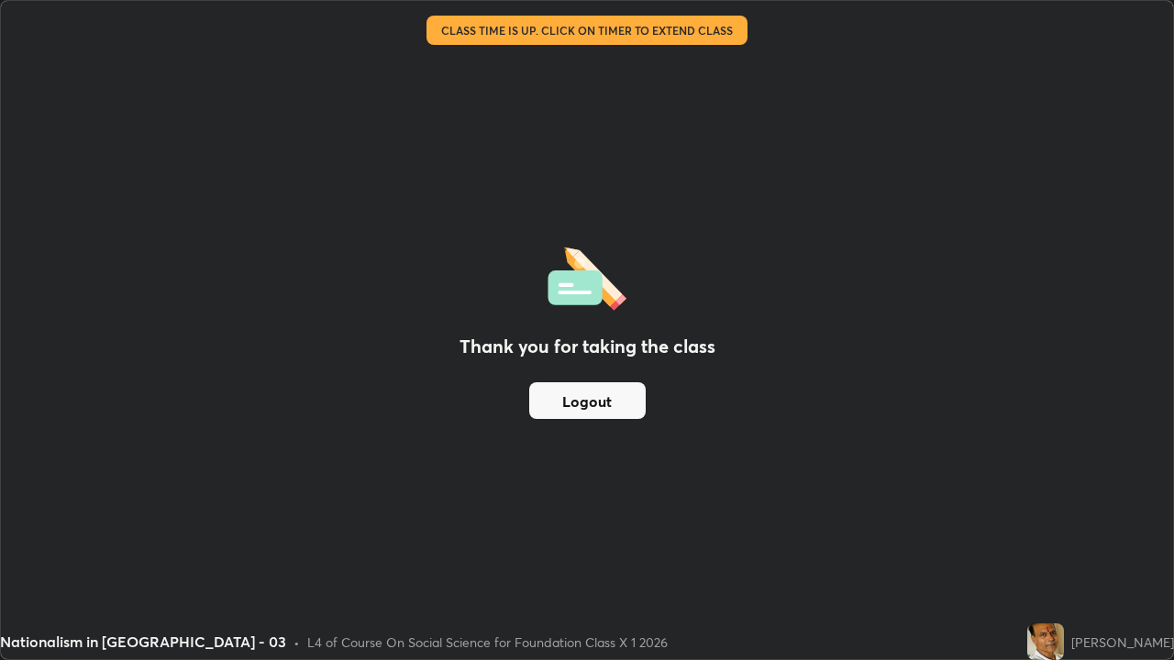
click at [583, 403] on button "Logout" at bounding box center [587, 401] width 117 height 37
click at [579, 404] on button "Logout" at bounding box center [587, 401] width 117 height 37
click at [600, 407] on button "Logout" at bounding box center [587, 401] width 117 height 37
click at [600, 410] on button "Logout" at bounding box center [587, 401] width 117 height 37
click at [606, 410] on button "Logout" at bounding box center [587, 401] width 117 height 37
